Goal: Transaction & Acquisition: Purchase product/service

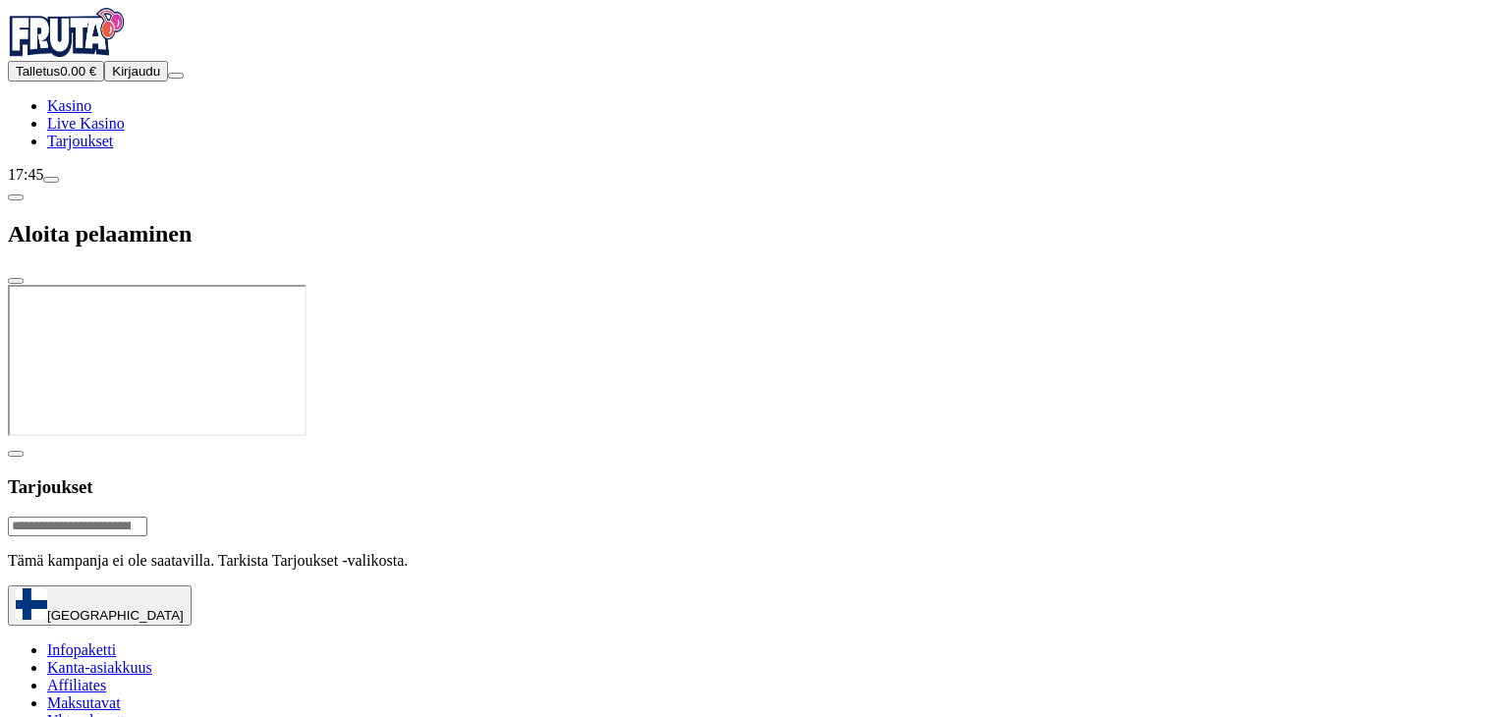
click at [871, 440] on div at bounding box center [755, 440] width 1494 height 0
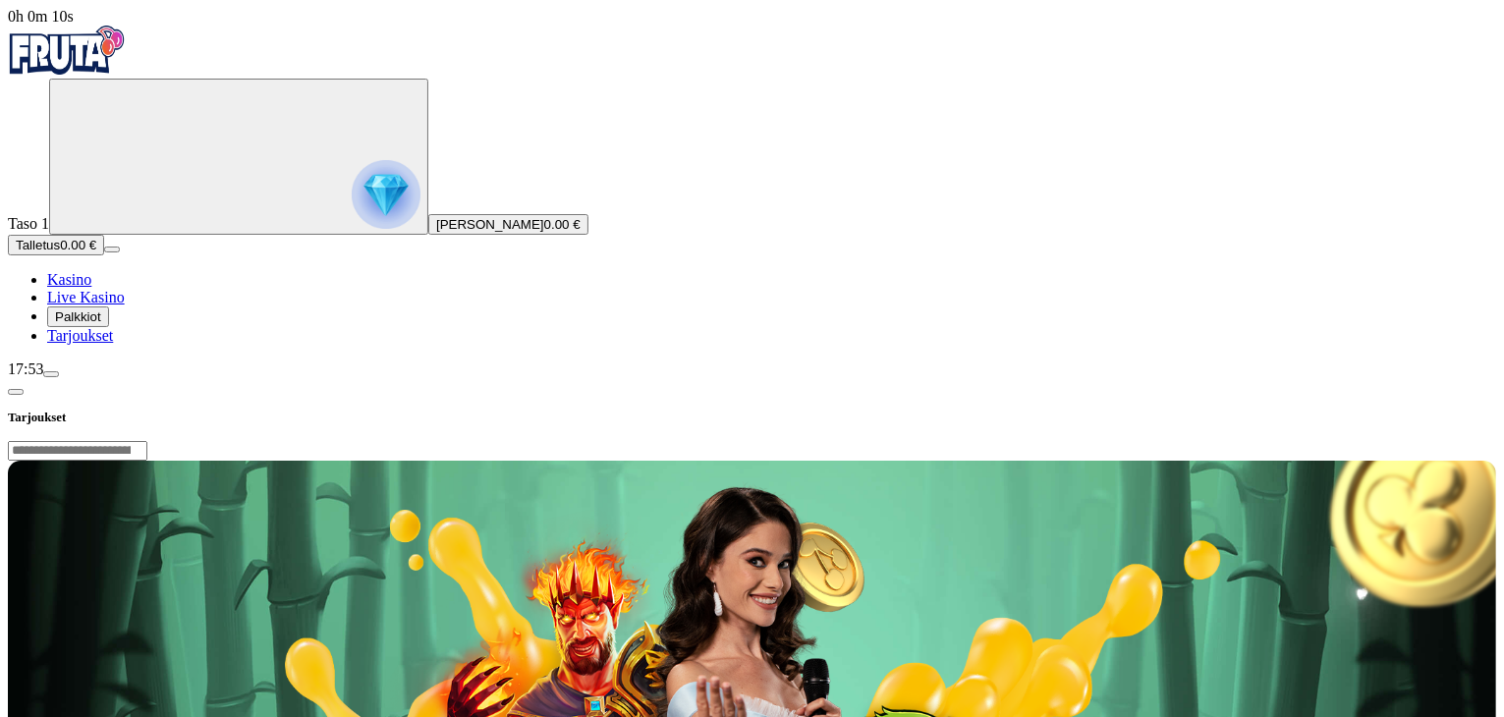
click at [101, 324] on span "Palkkiot" at bounding box center [78, 317] width 46 height 15
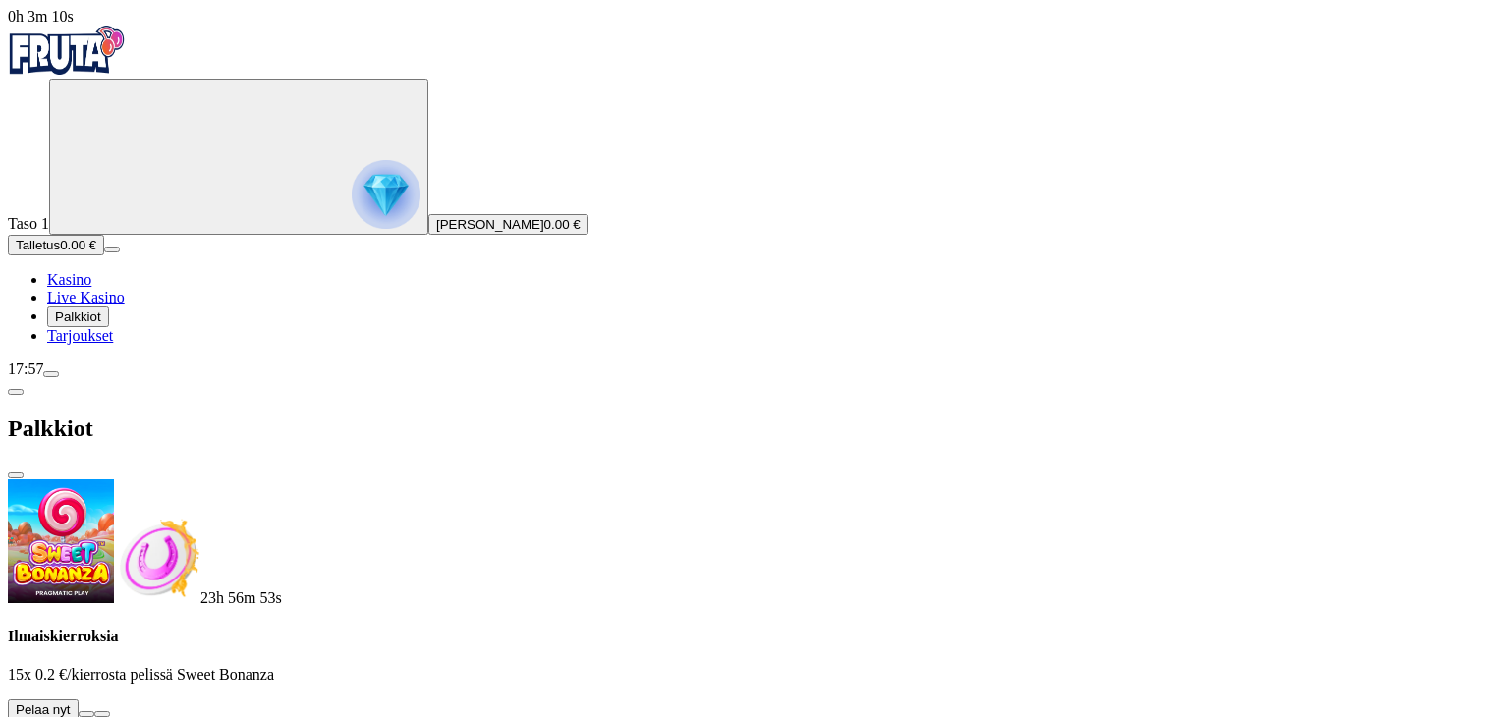
click at [94, 711] on button at bounding box center [87, 714] width 16 height 6
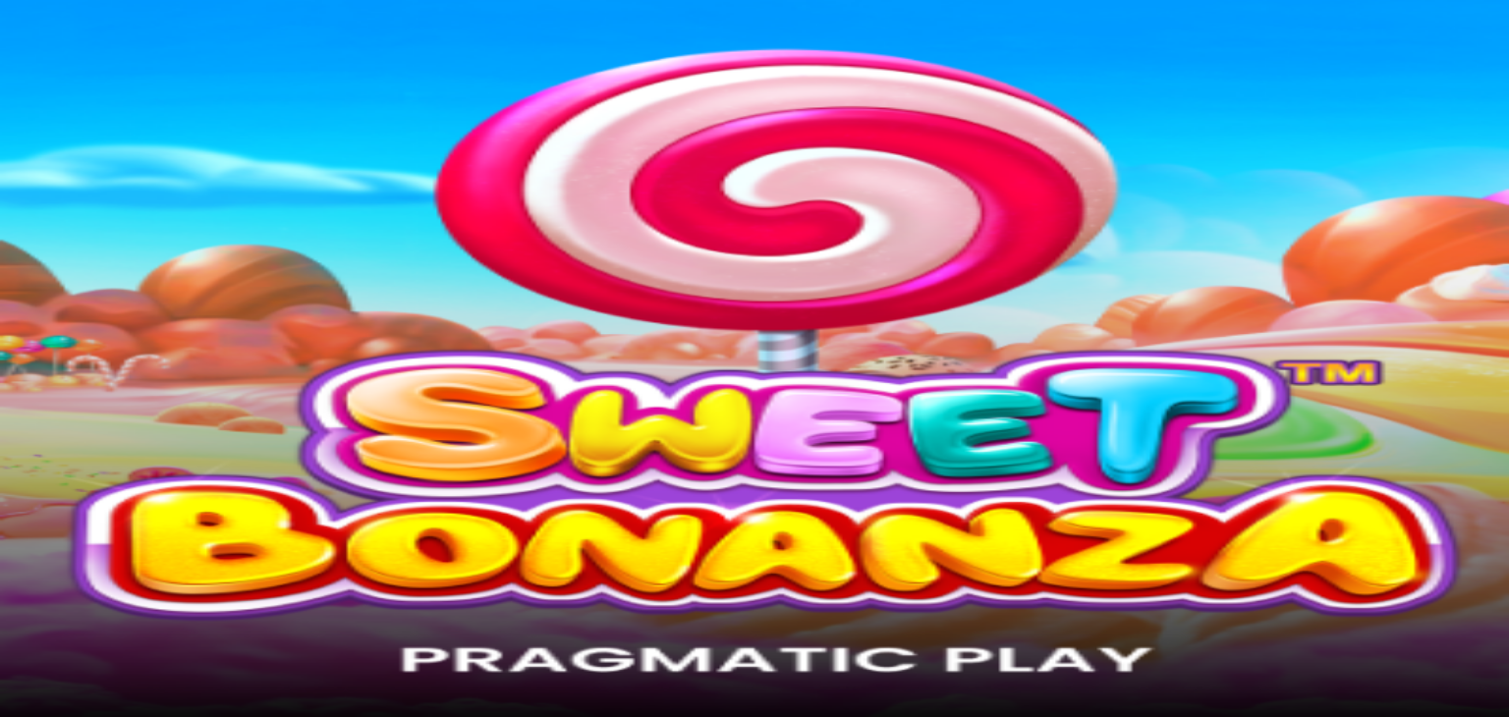
click at [352, 199] on img "Primary" at bounding box center [386, 194] width 69 height 69
click at [126, 56] on img "Primary" at bounding box center [67, 50] width 118 height 49
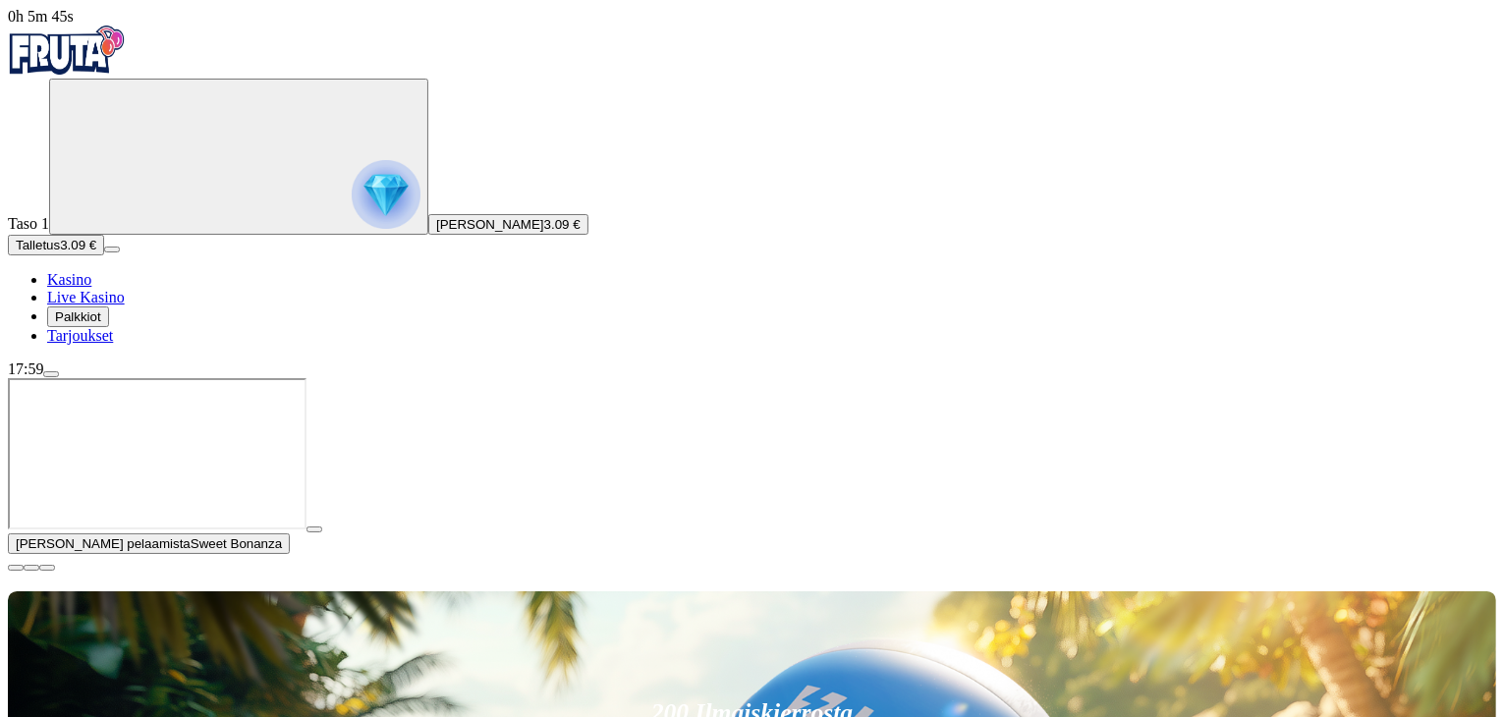
click at [60, 253] on span "Talletus" at bounding box center [38, 245] width 44 height 15
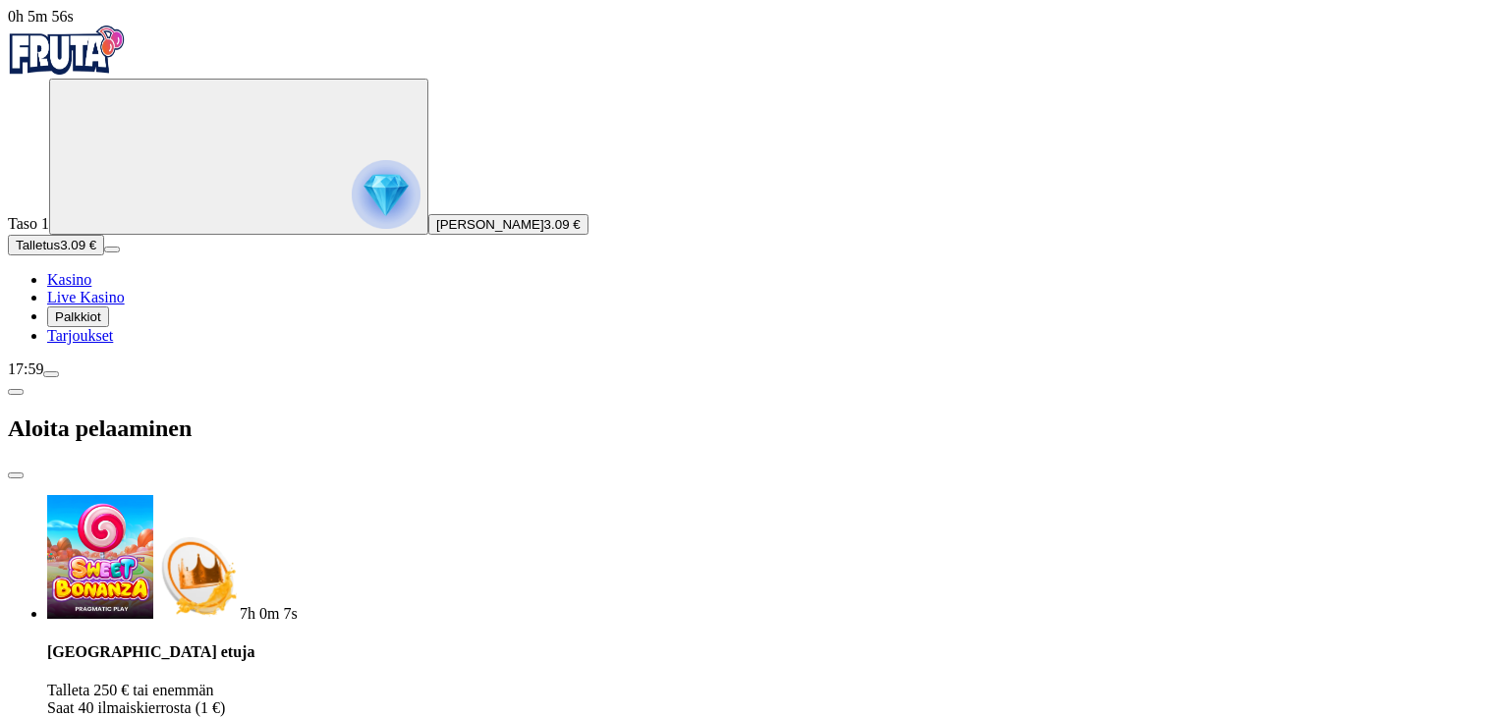
click at [51, 374] on span "menu icon" at bounding box center [51, 374] width 0 height 0
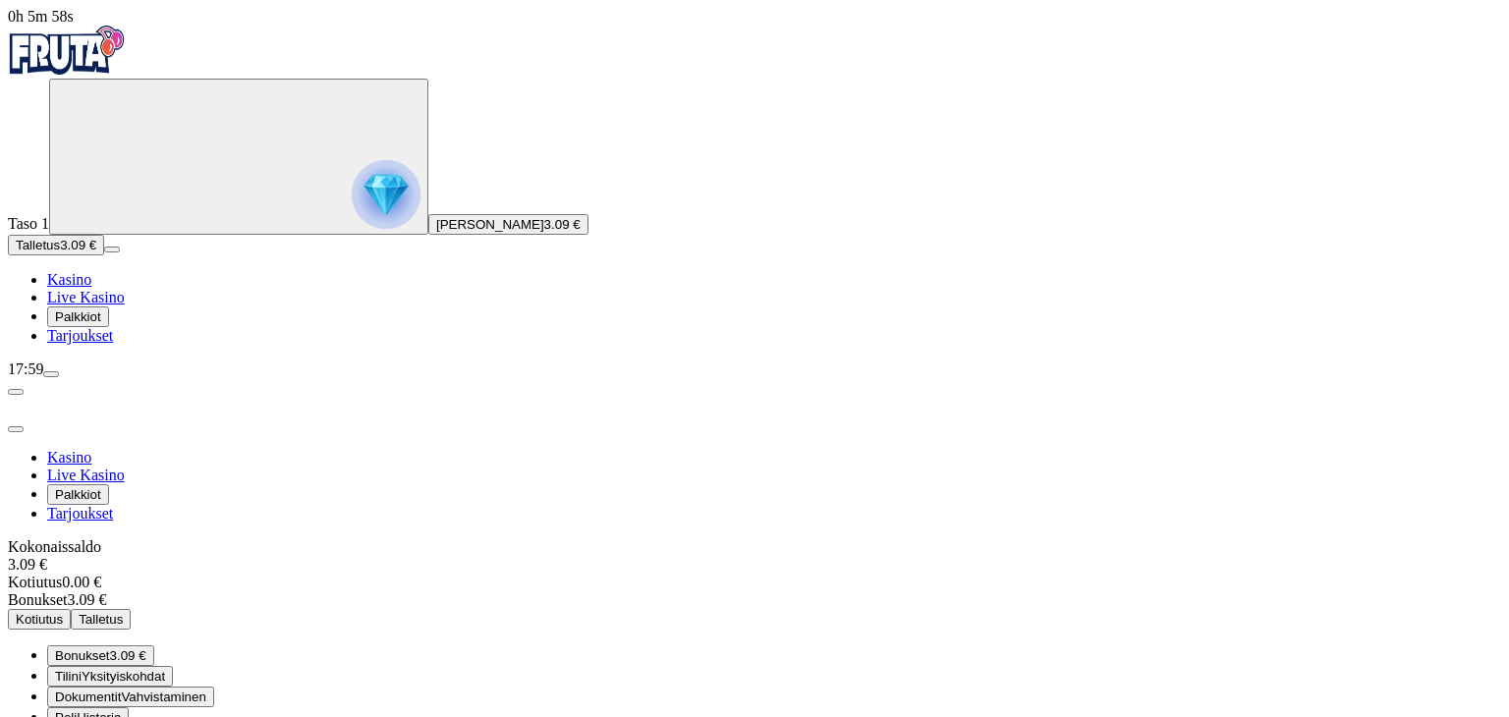
click at [63, 612] on span "Kotiutus" at bounding box center [39, 619] width 47 height 15
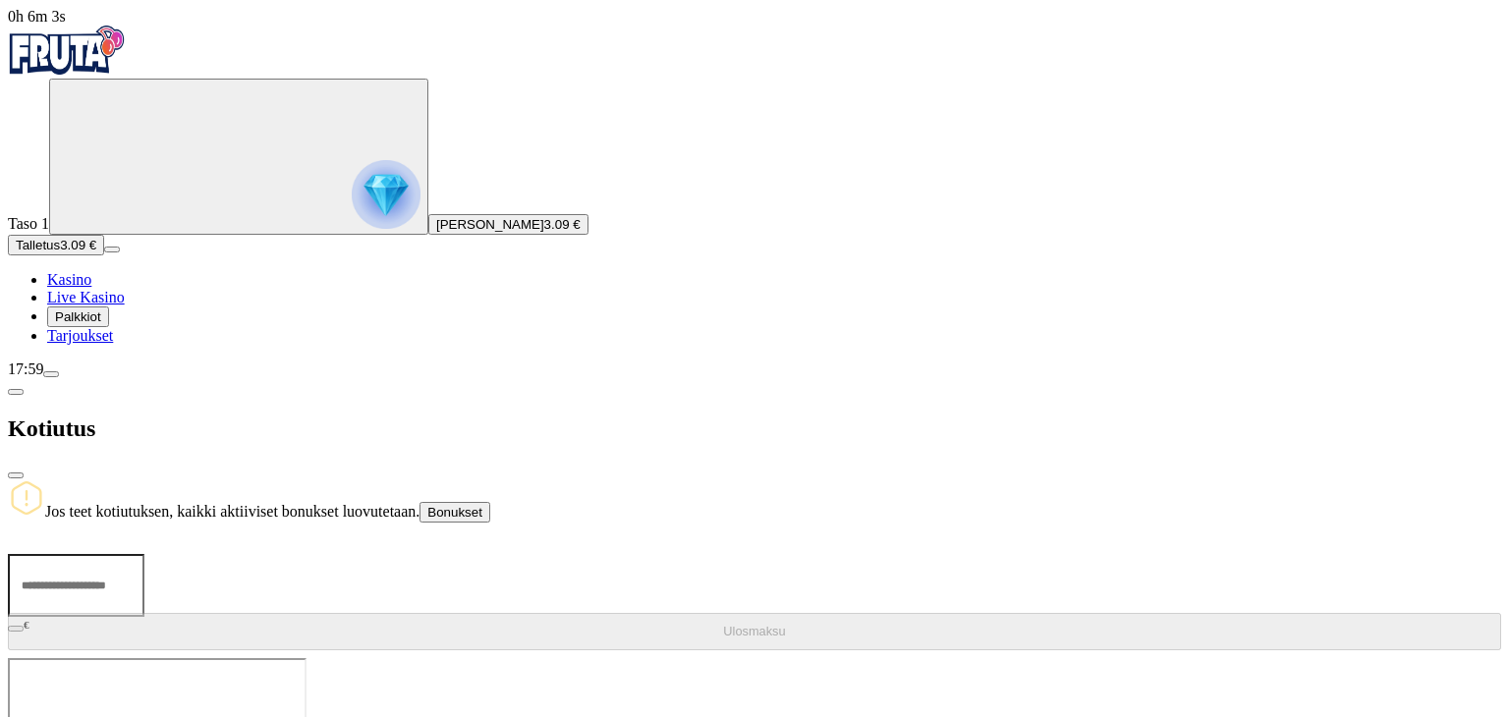
click at [144, 554] on input "number" at bounding box center [76, 585] width 137 height 63
type input "*"
click at [583, 480] on div "Jos teet kotiutuksen, kaikki aktiiviset bonukset luovutetaan. Bonukset **** € M…" at bounding box center [755, 569] width 1494 height 179
click at [144, 554] on input "****" at bounding box center [76, 585] width 137 height 63
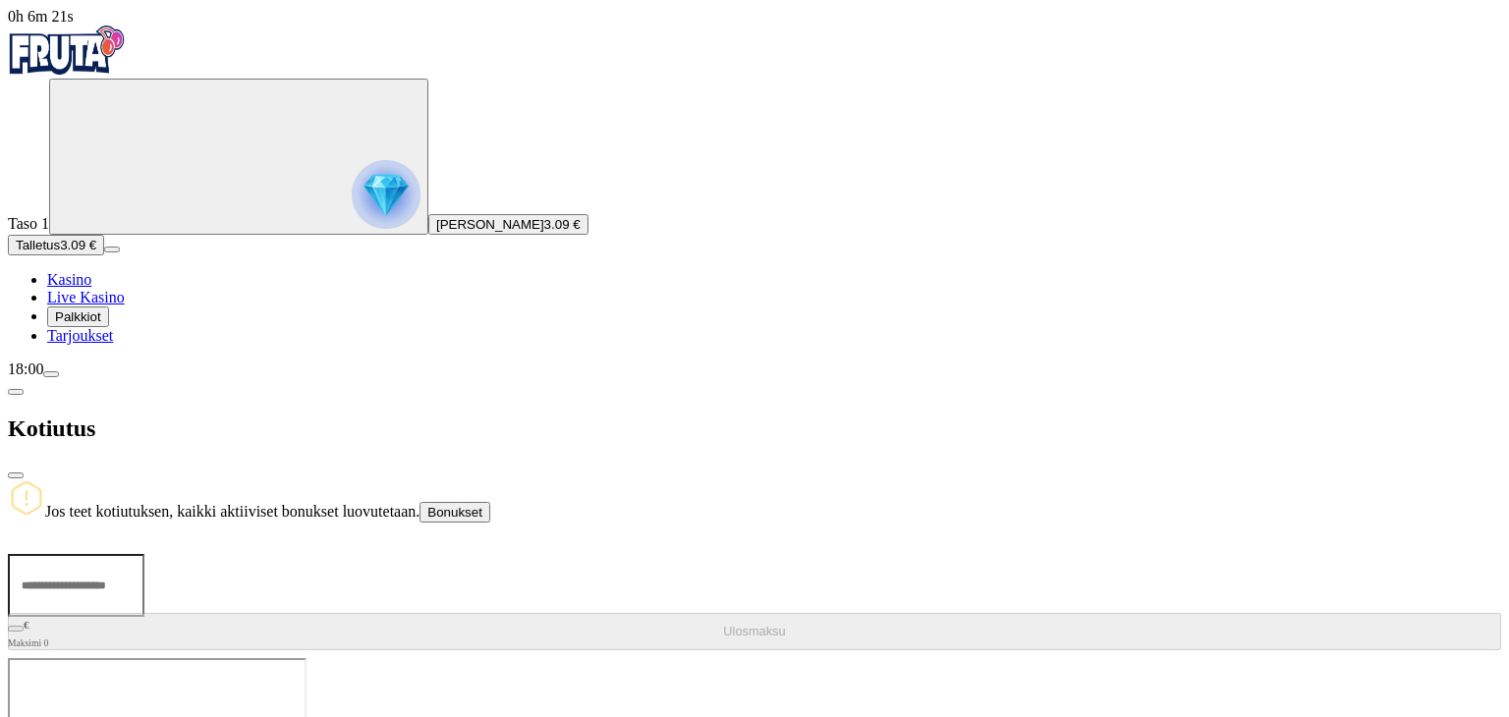
click at [144, 554] on input "****" at bounding box center [76, 585] width 137 height 63
type input "*"
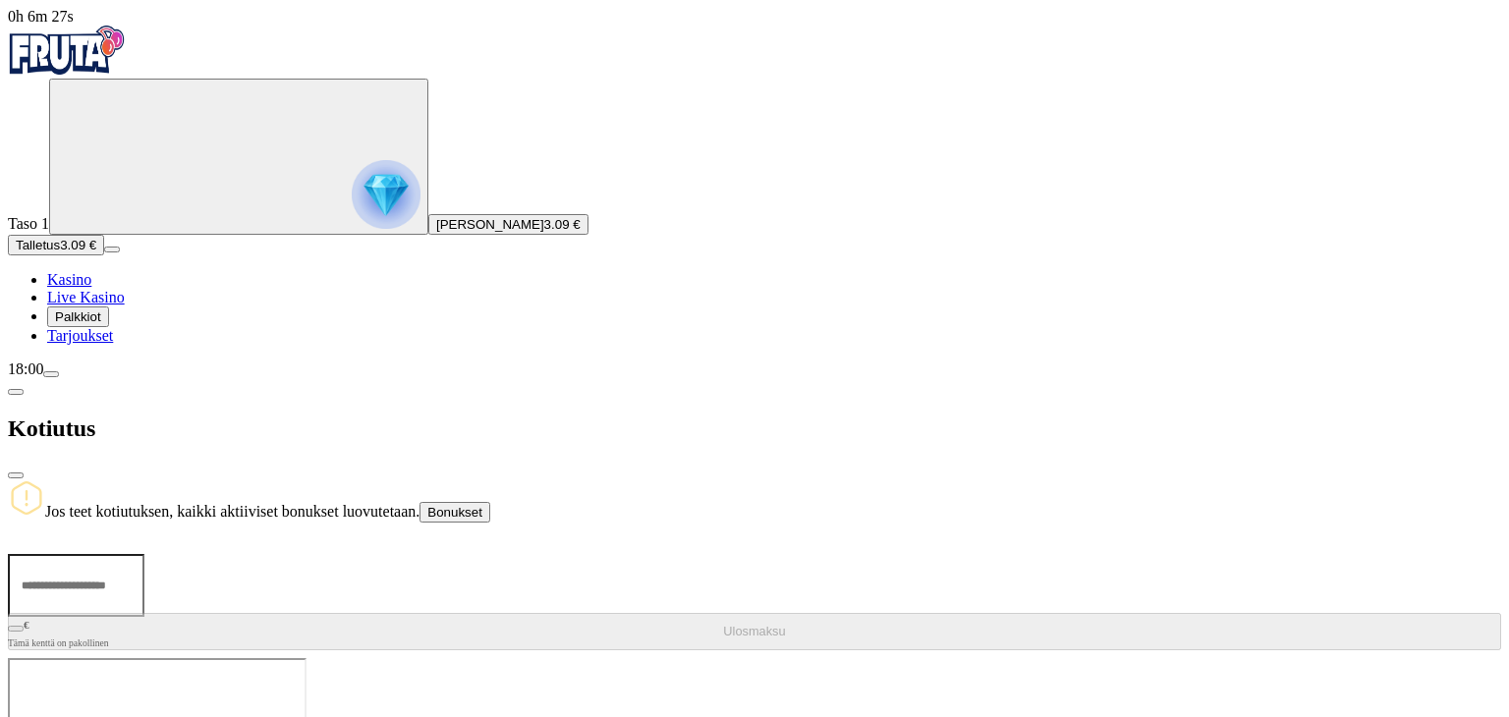
type input "*"
click at [91, 288] on span "Kasino" at bounding box center [69, 279] width 44 height 17
click at [16, 392] on span "chevron-left icon" at bounding box center [16, 392] width 0 height 0
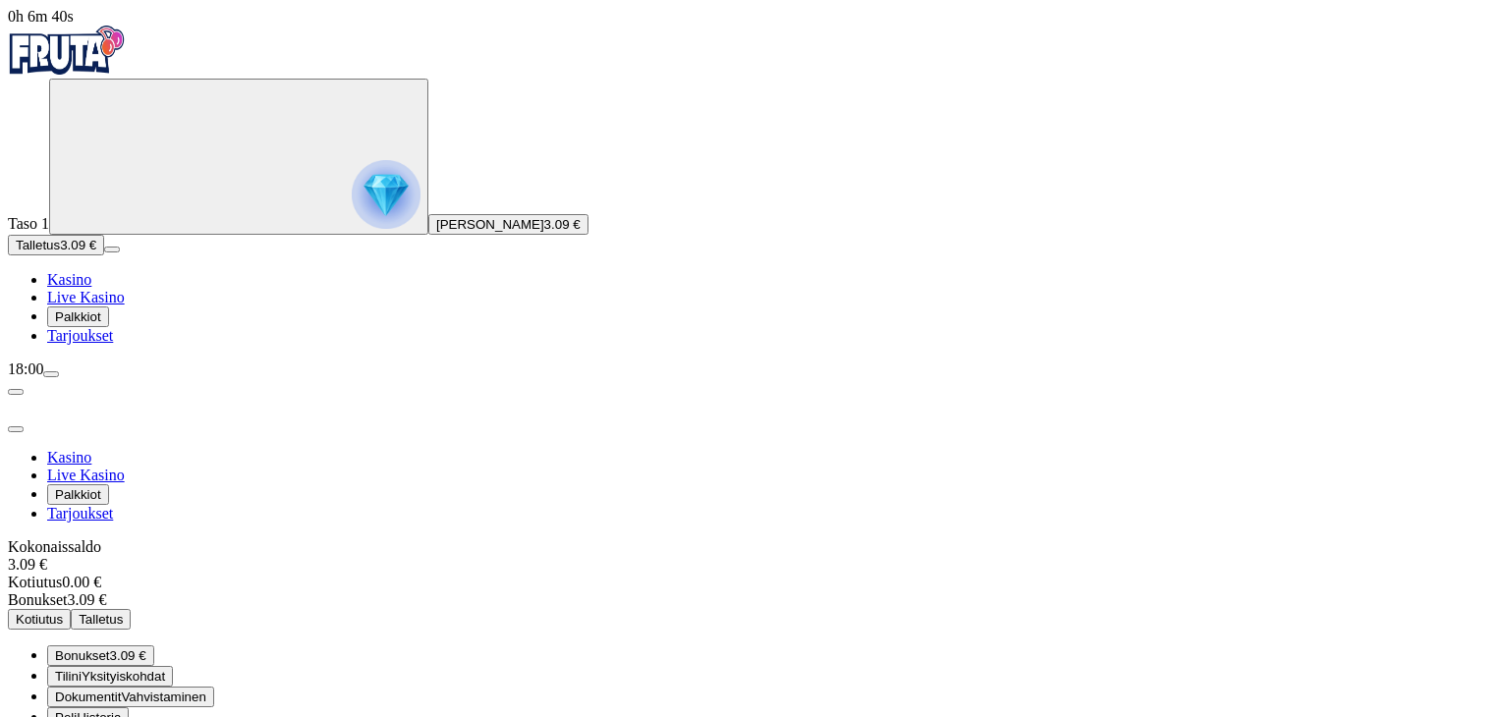
click at [91, 288] on span "Kasino" at bounding box center [69, 279] width 44 height 17
click at [16, 429] on span "close icon" at bounding box center [16, 429] width 0 height 0
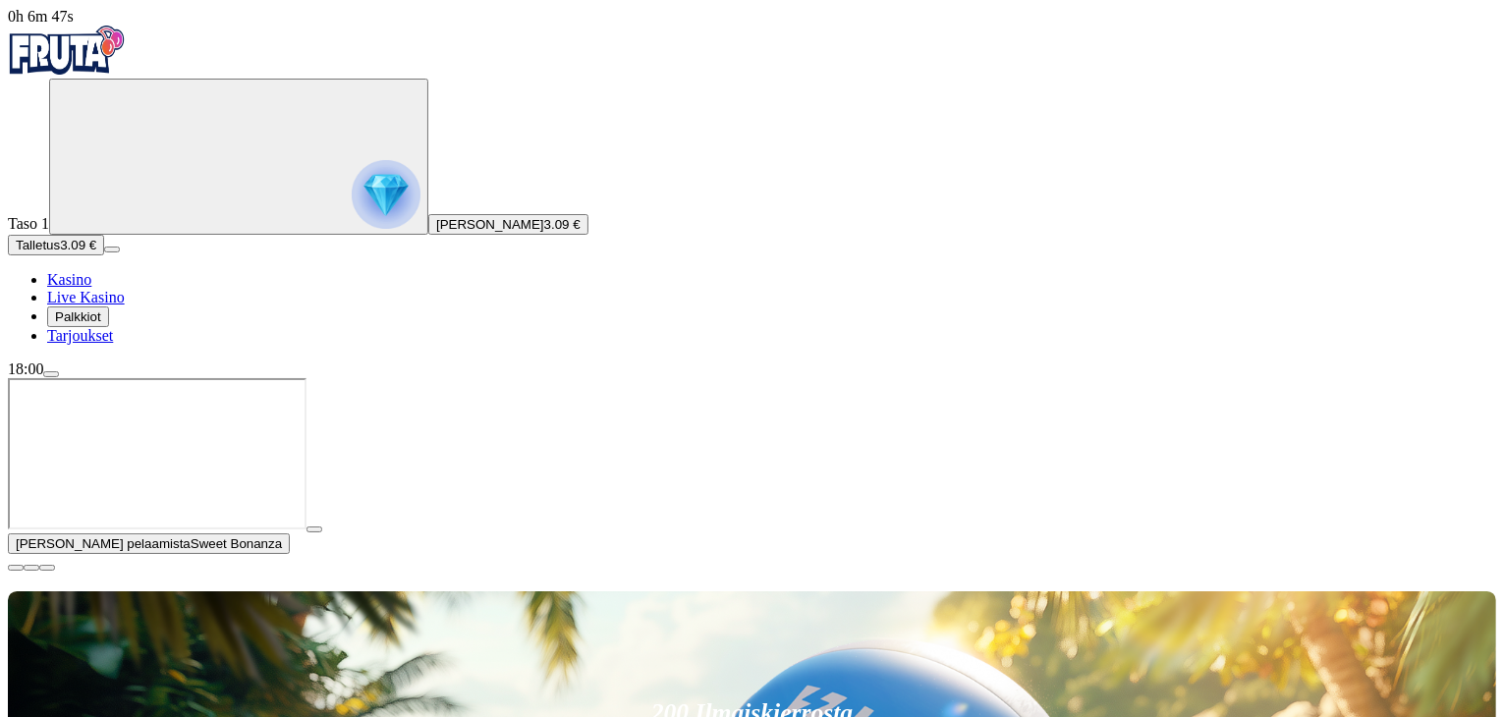
click at [51, 374] on span "menu icon" at bounding box center [51, 374] width 0 height 0
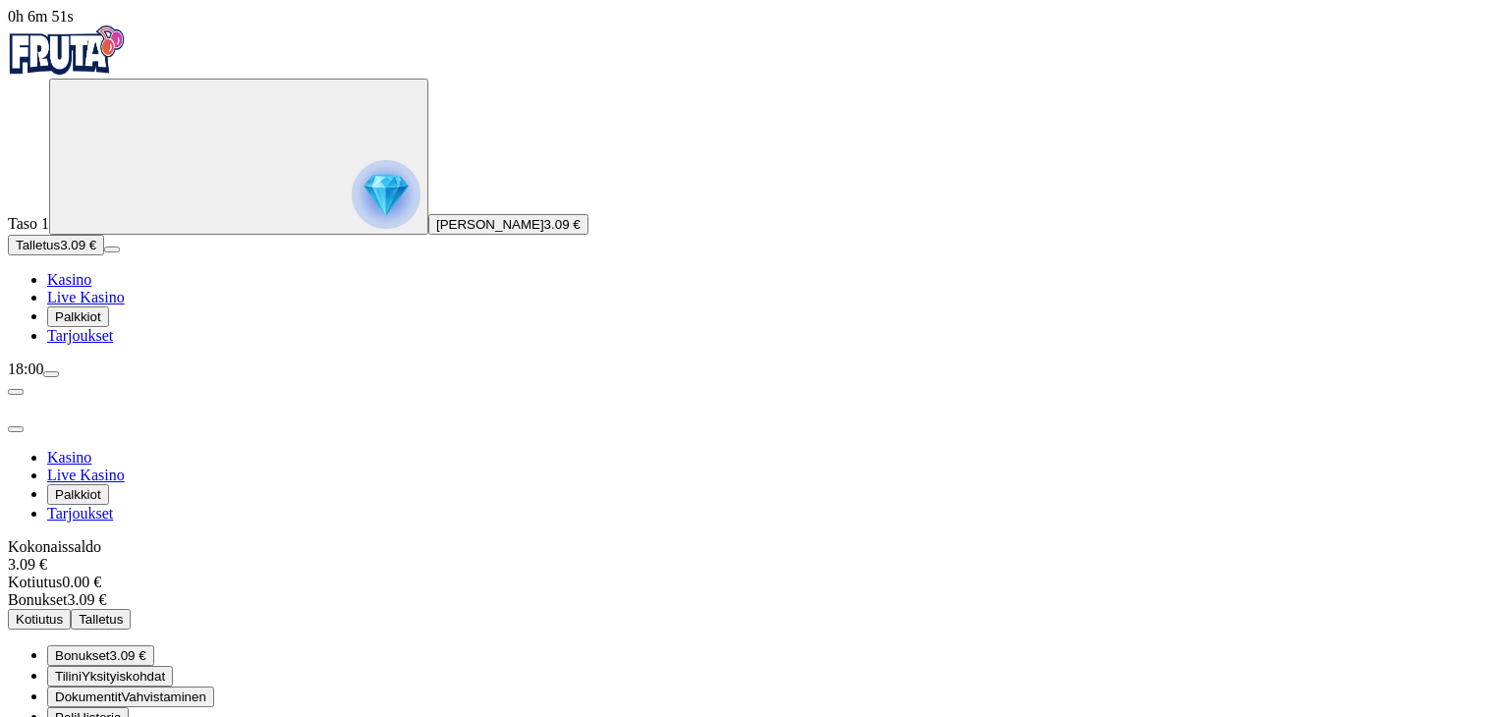
click at [103, 64] on img "Primary" at bounding box center [67, 50] width 118 height 49
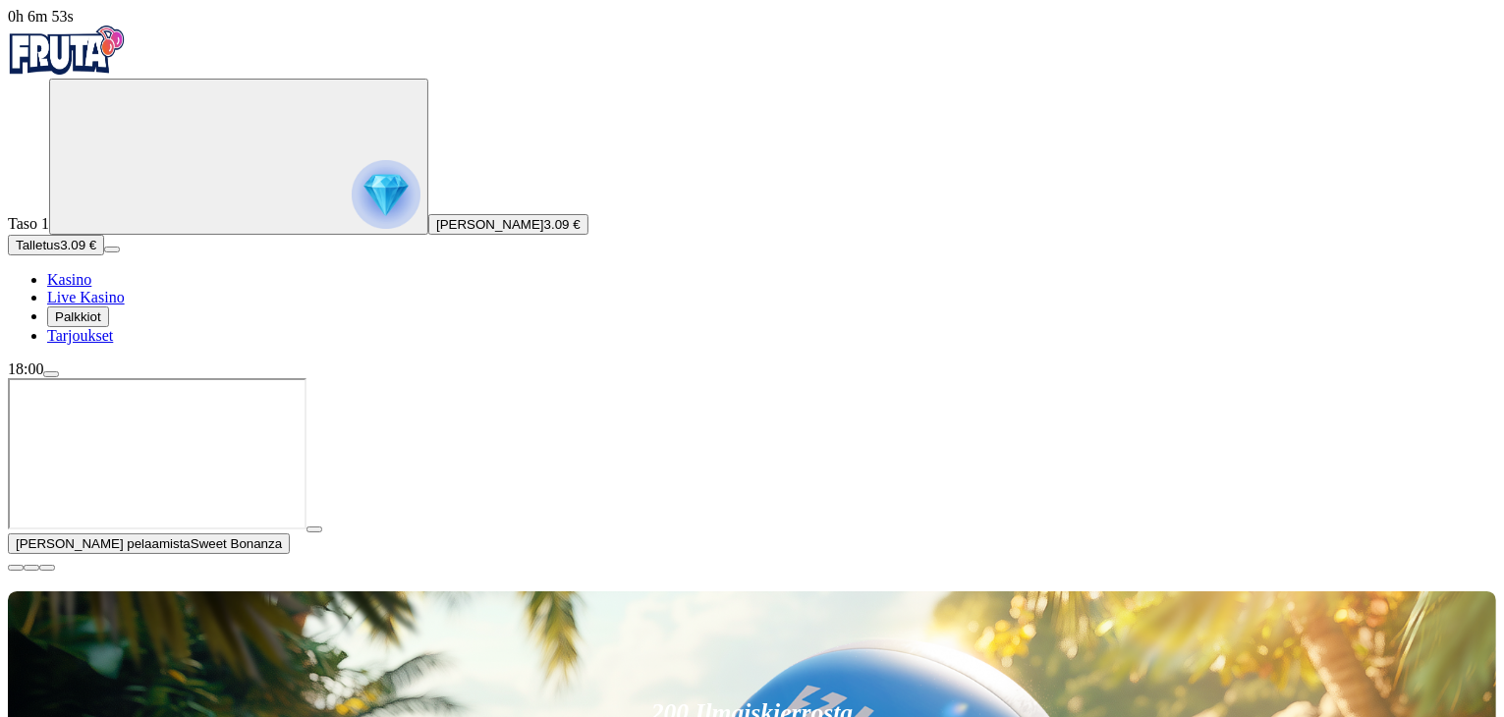
type input "**********"
click at [16, 568] on span "close icon" at bounding box center [16, 568] width 0 height 0
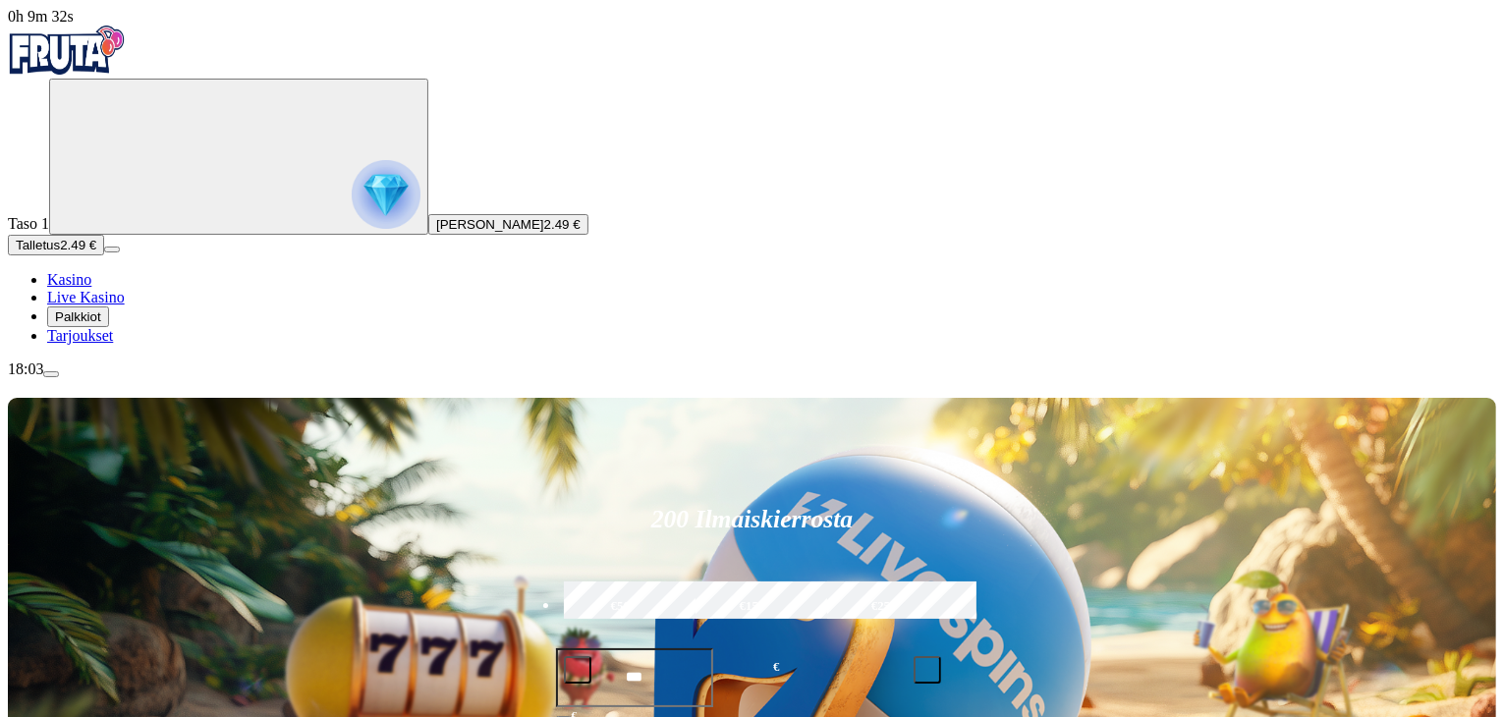
click at [113, 344] on span "Tarjoukset" at bounding box center [80, 335] width 66 height 17
